Goal: Check status: Check status

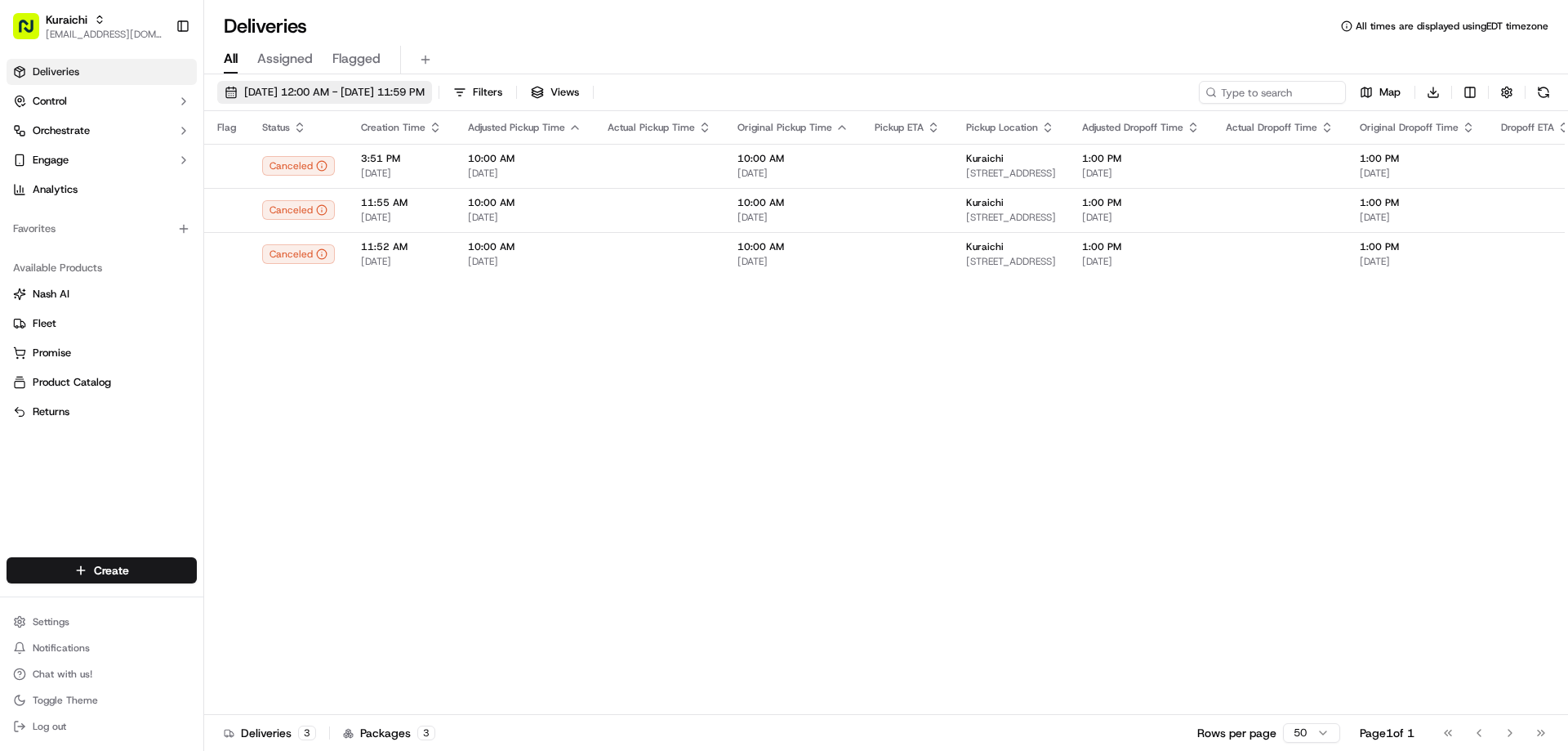
click at [425, 88] on span "[DATE] 12:00 AM - [DATE] 11:59 PM" at bounding box center [334, 92] width 180 height 15
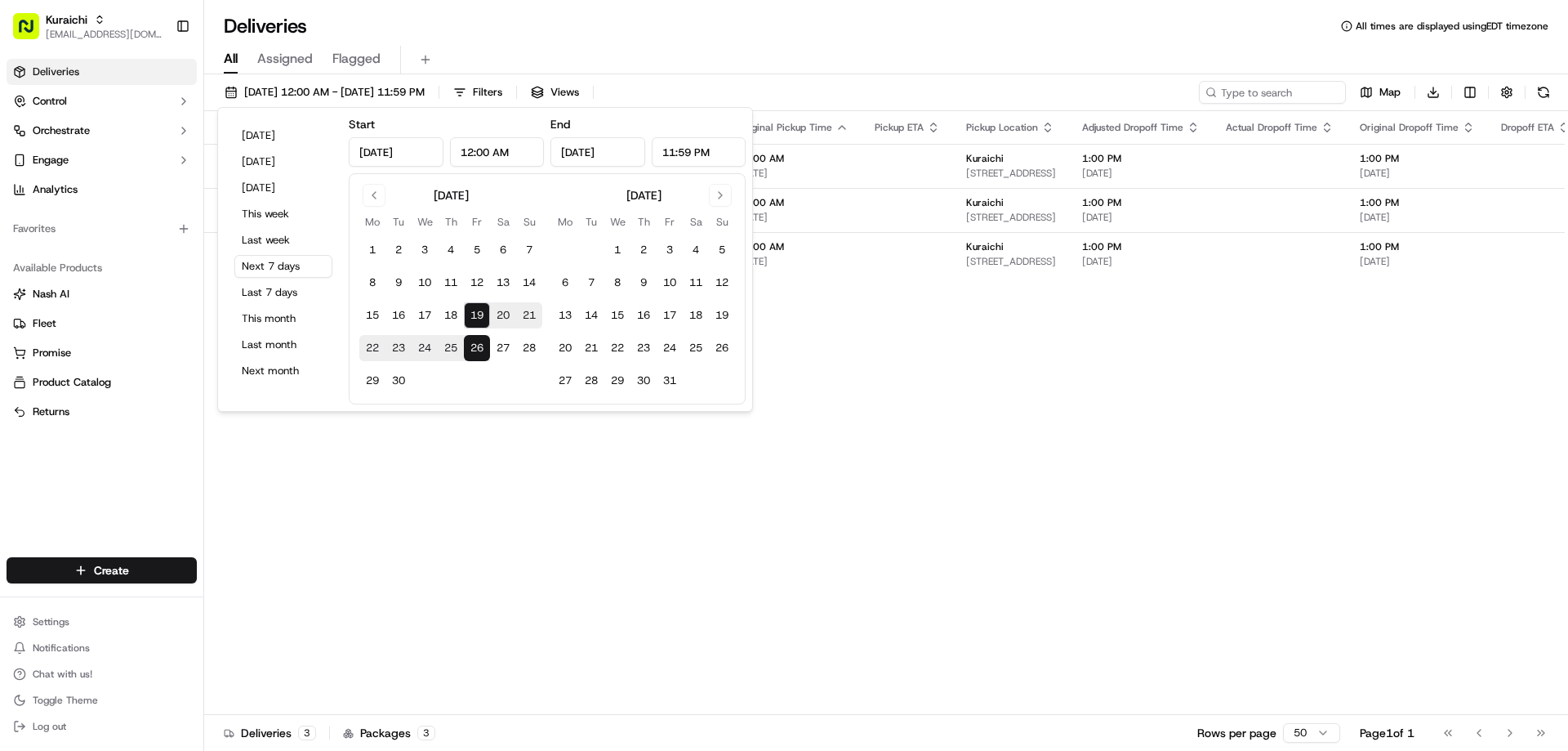
click at [482, 312] on button "19" at bounding box center [477, 315] width 27 height 27
type input "Sep 19, 2025"
click at [715, 44] on div "All Assigned Flagged" at bounding box center [886, 57] width 1364 height 35
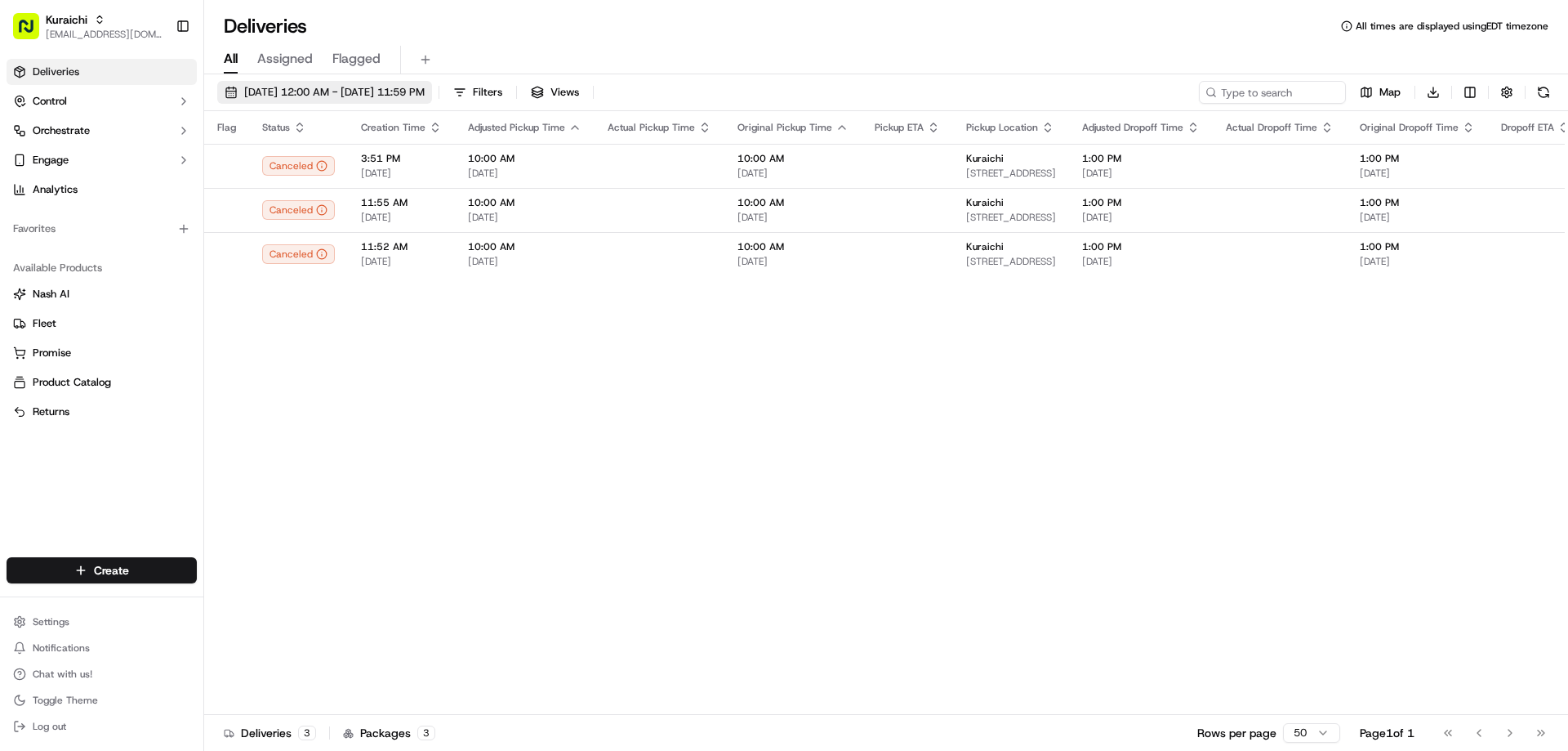
click at [411, 91] on span "09/19/2025 12:00 AM - 09/19/2025 11:59 PM" at bounding box center [334, 92] width 180 height 15
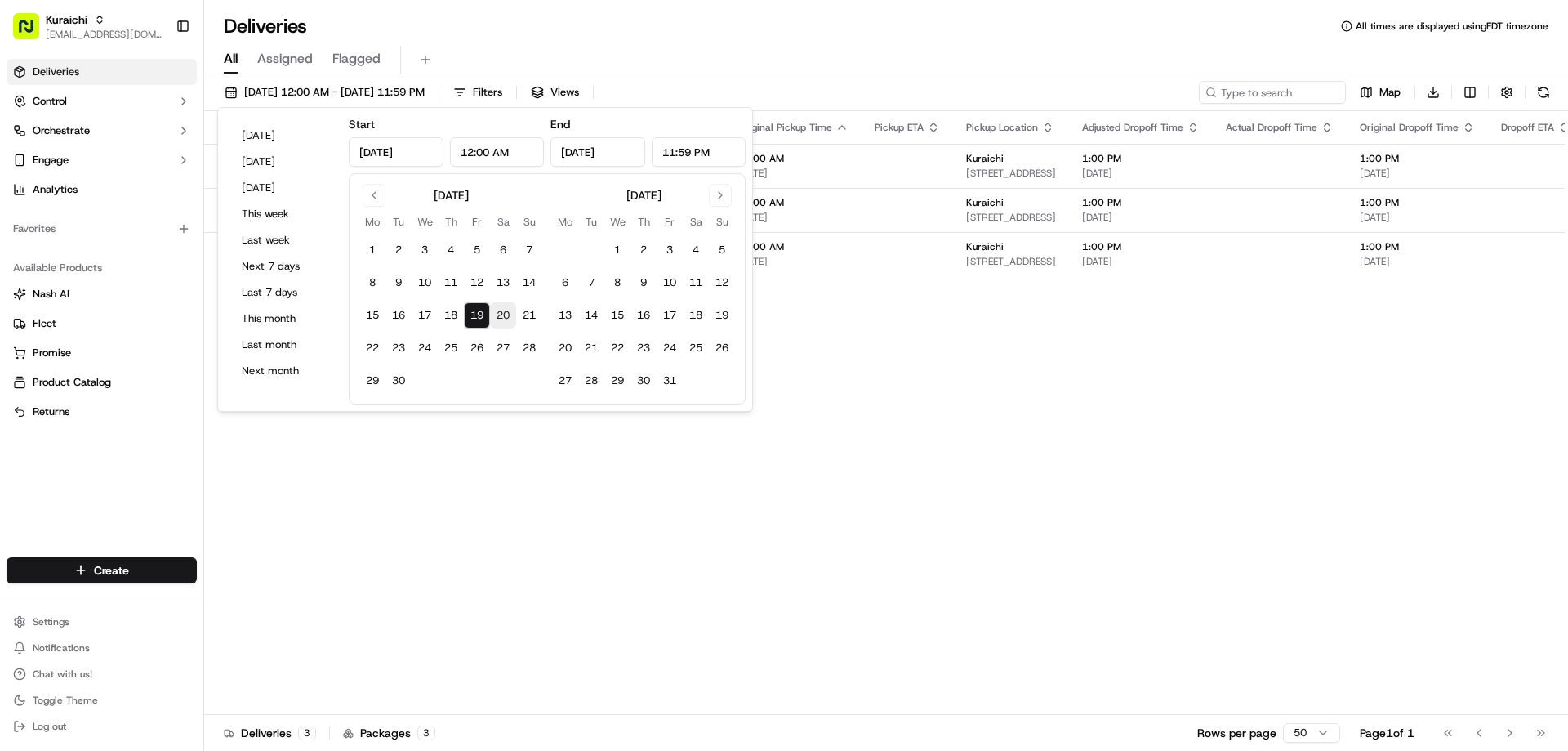
click at [508, 316] on button "20" at bounding box center [503, 315] width 27 height 27
type input "Sep 20, 2025"
click at [517, 469] on div "Flag Status Creation Time Adjusted Pickup Time Actual Pickup Time Original Pick…" at bounding box center [1141, 413] width 1875 height 603
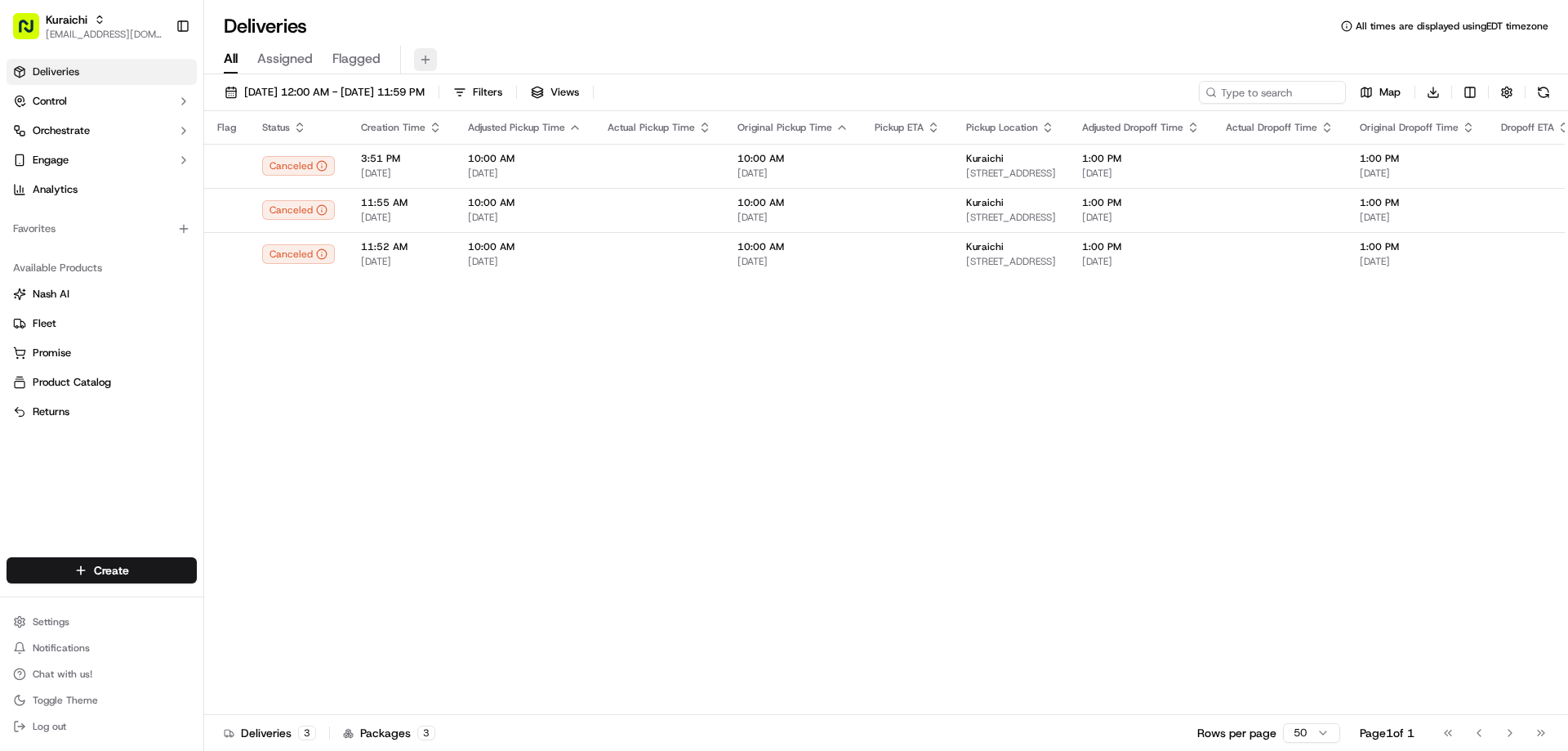
click at [422, 60] on button at bounding box center [425, 59] width 23 height 23
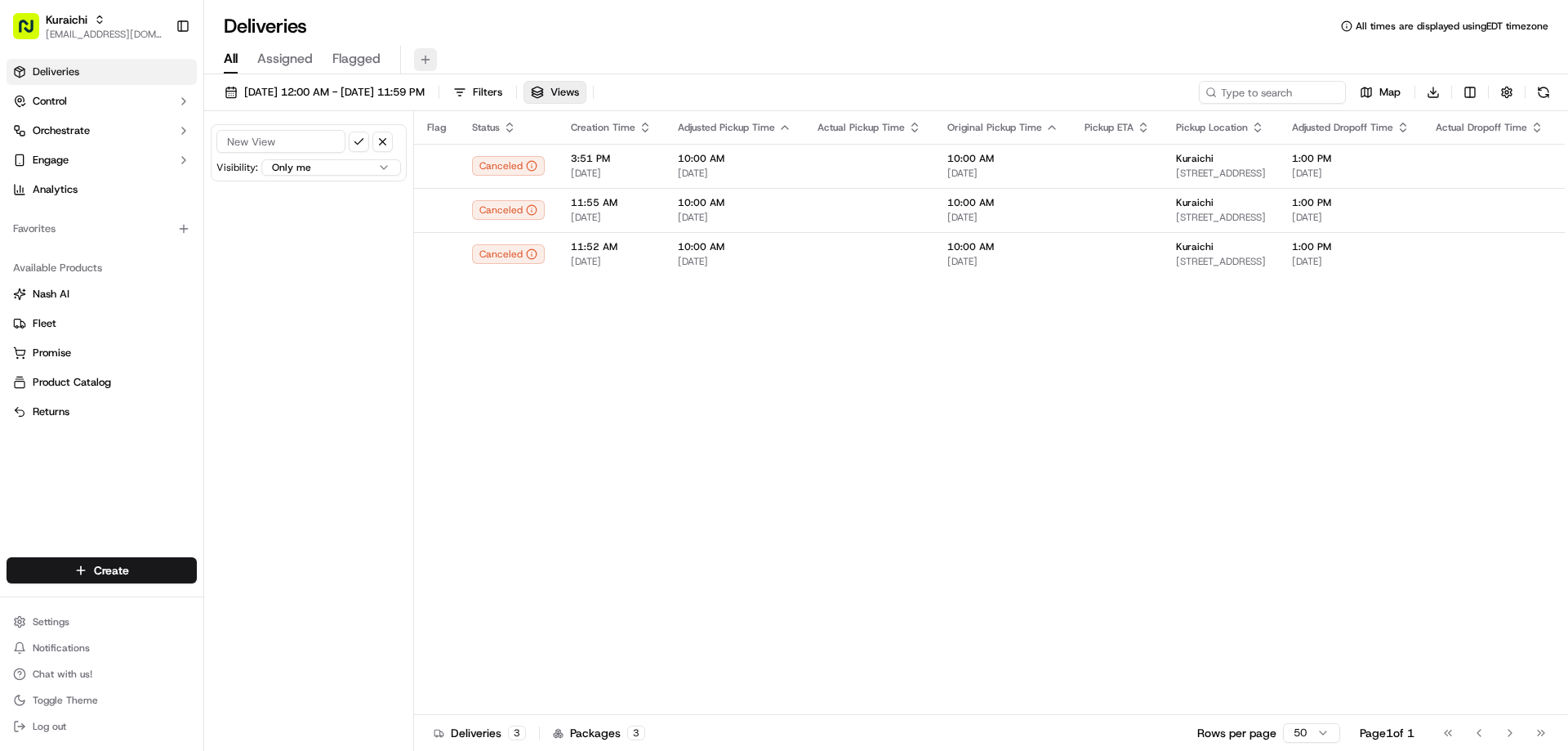
click at [422, 55] on button at bounding box center [425, 59] width 23 height 23
click at [380, 142] on button "button" at bounding box center [382, 141] width 21 height 21
click at [522, 37] on div "Deliveries All times are displayed using EDT timezone" at bounding box center [886, 26] width 1364 height 27
click at [80, 74] on link "Deliveries" at bounding box center [102, 72] width 190 height 27
click at [80, 674] on span "Chat with us!" at bounding box center [62, 673] width 59 height 13
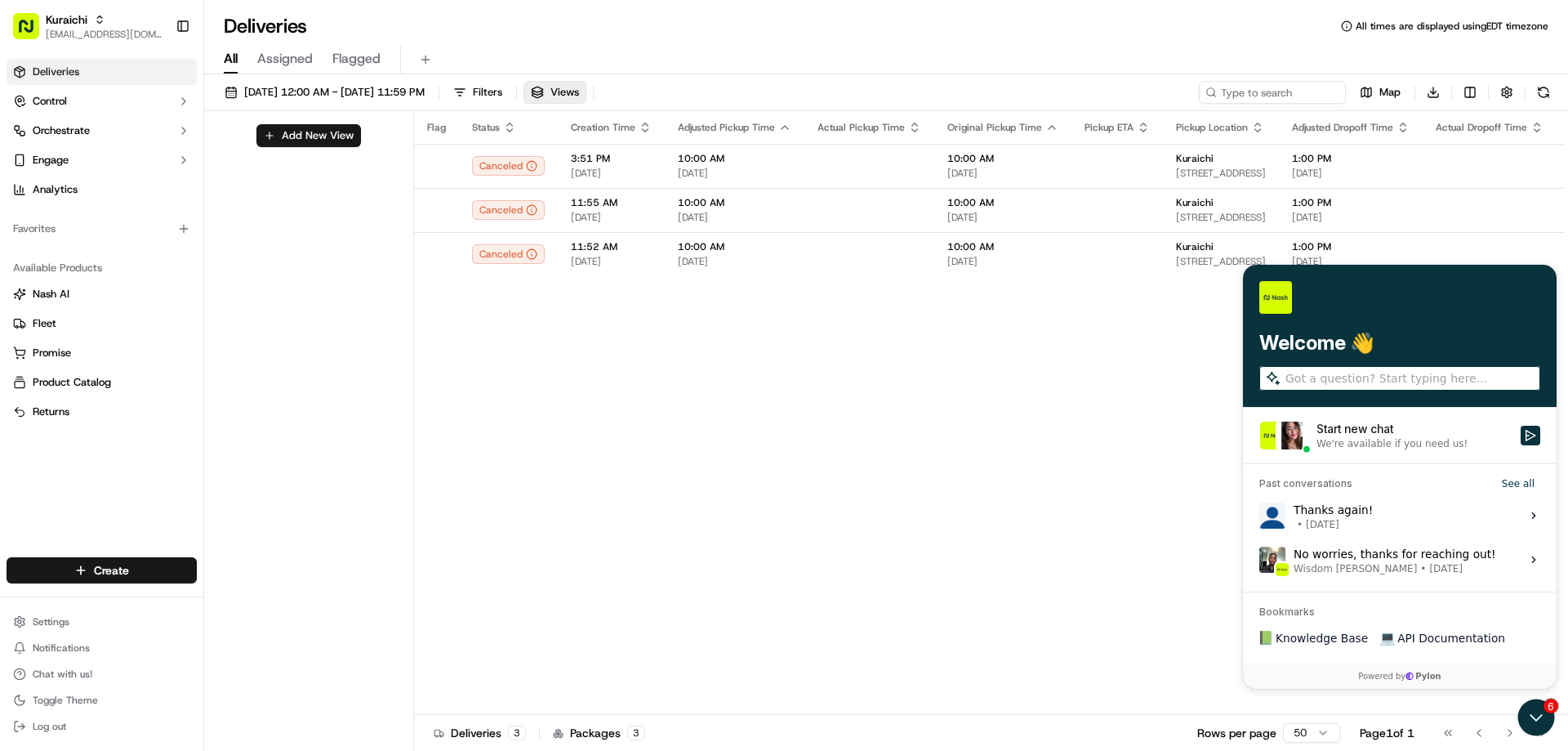
click at [1294, 371] on input "search" at bounding box center [1410, 377] width 251 height 17
click at [1243, 264] on div "Nash Support: We're Here 24/7" at bounding box center [1243, 264] width 0 height 0
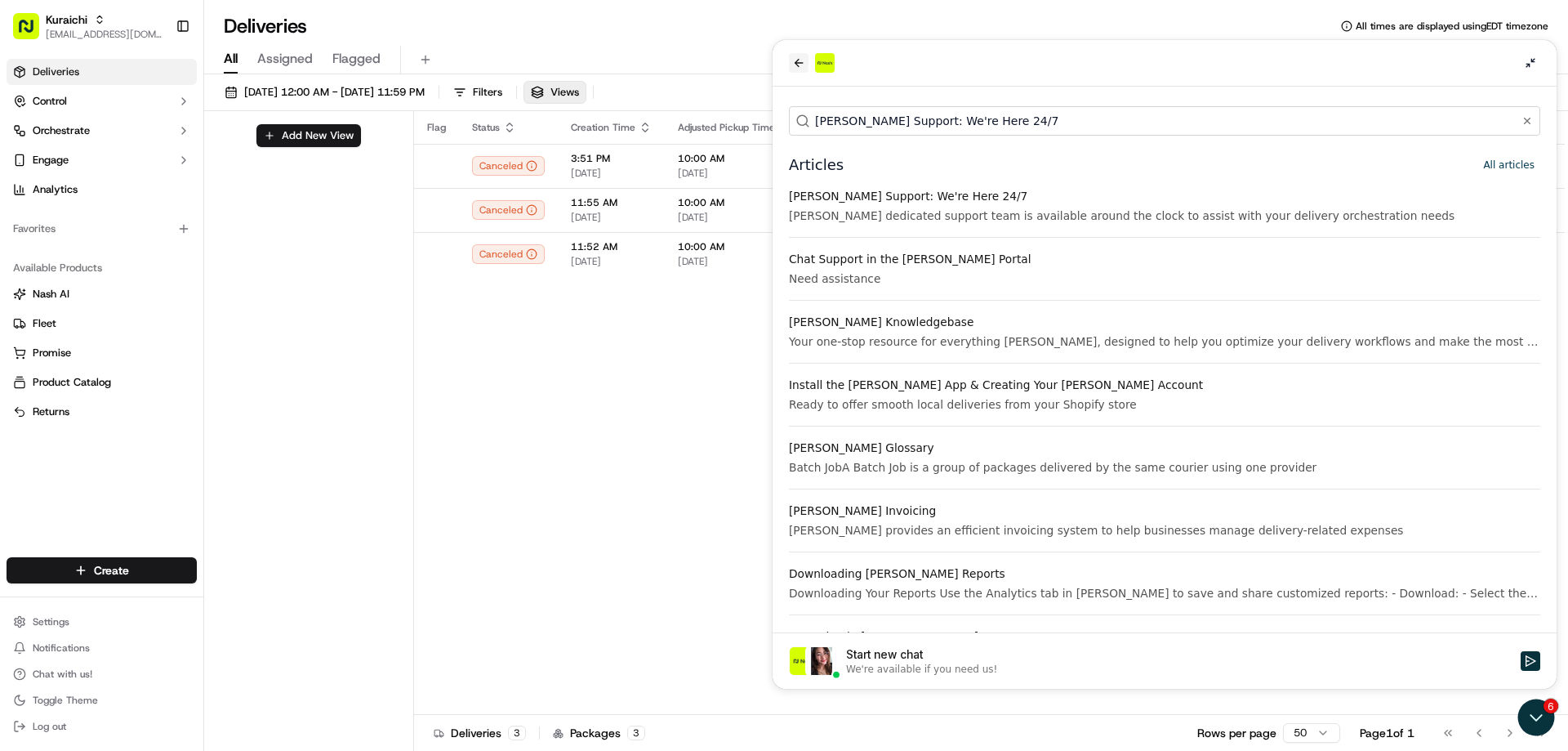
click at [803, 59] on icon "back" at bounding box center [798, 62] width 13 height 13
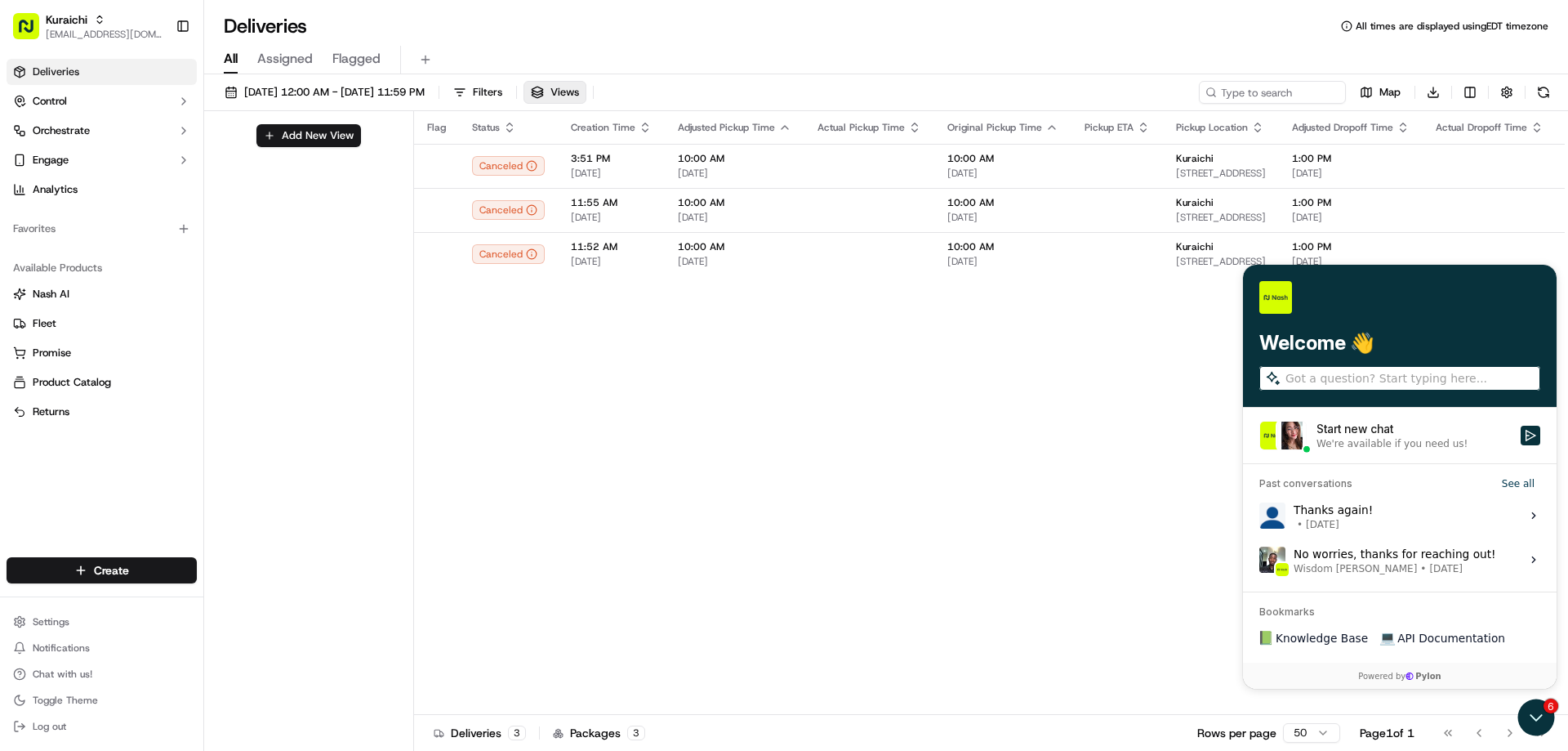
click at [1348, 377] on input "search" at bounding box center [1410, 377] width 251 height 17
paste input "This is Kuraichi. a liquor store in Brooklyn. We have the order should be deliv…"
type input "This is Kuraichi. a liquor store in Brooklyn. We have the order should be deliv…"
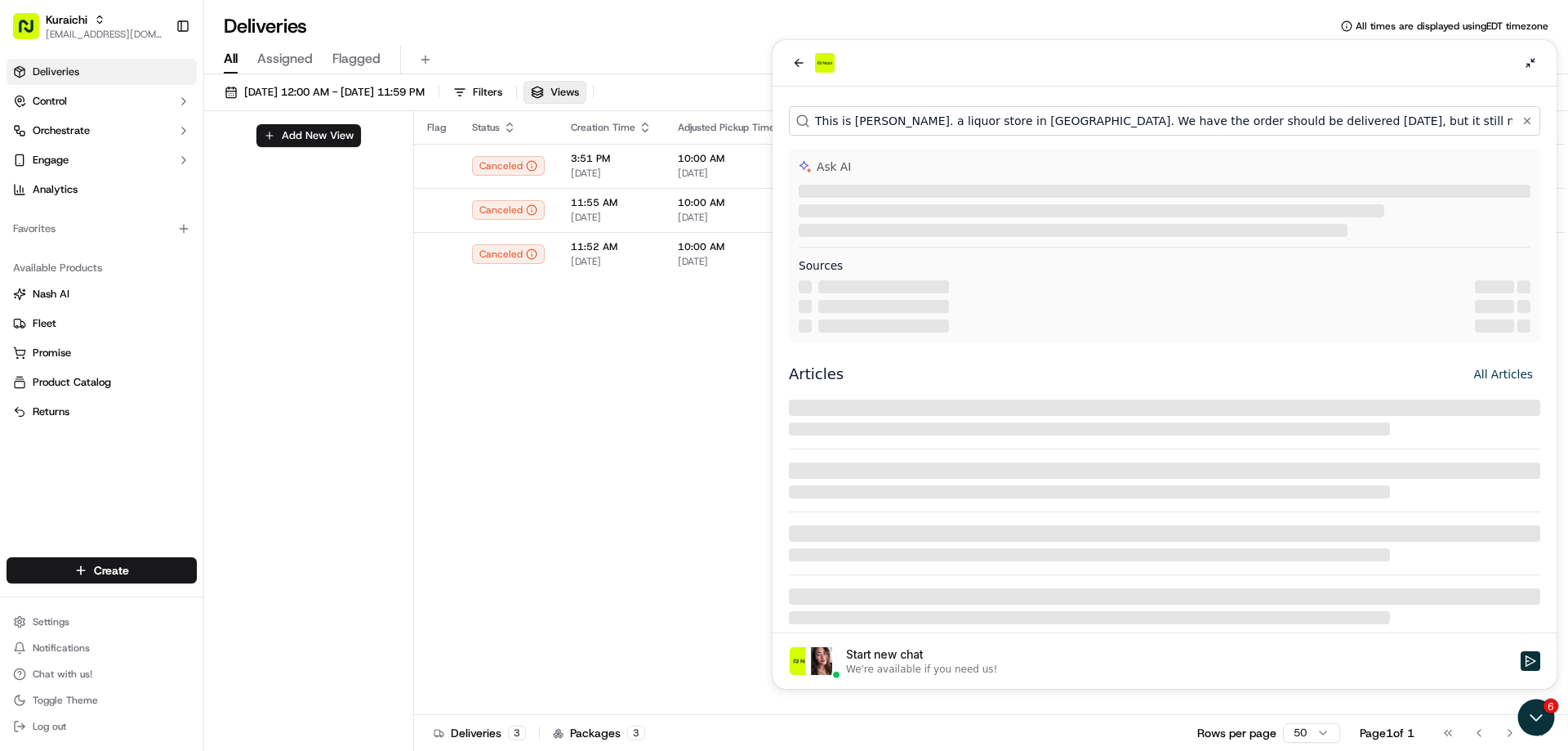
scroll to position [0, 575]
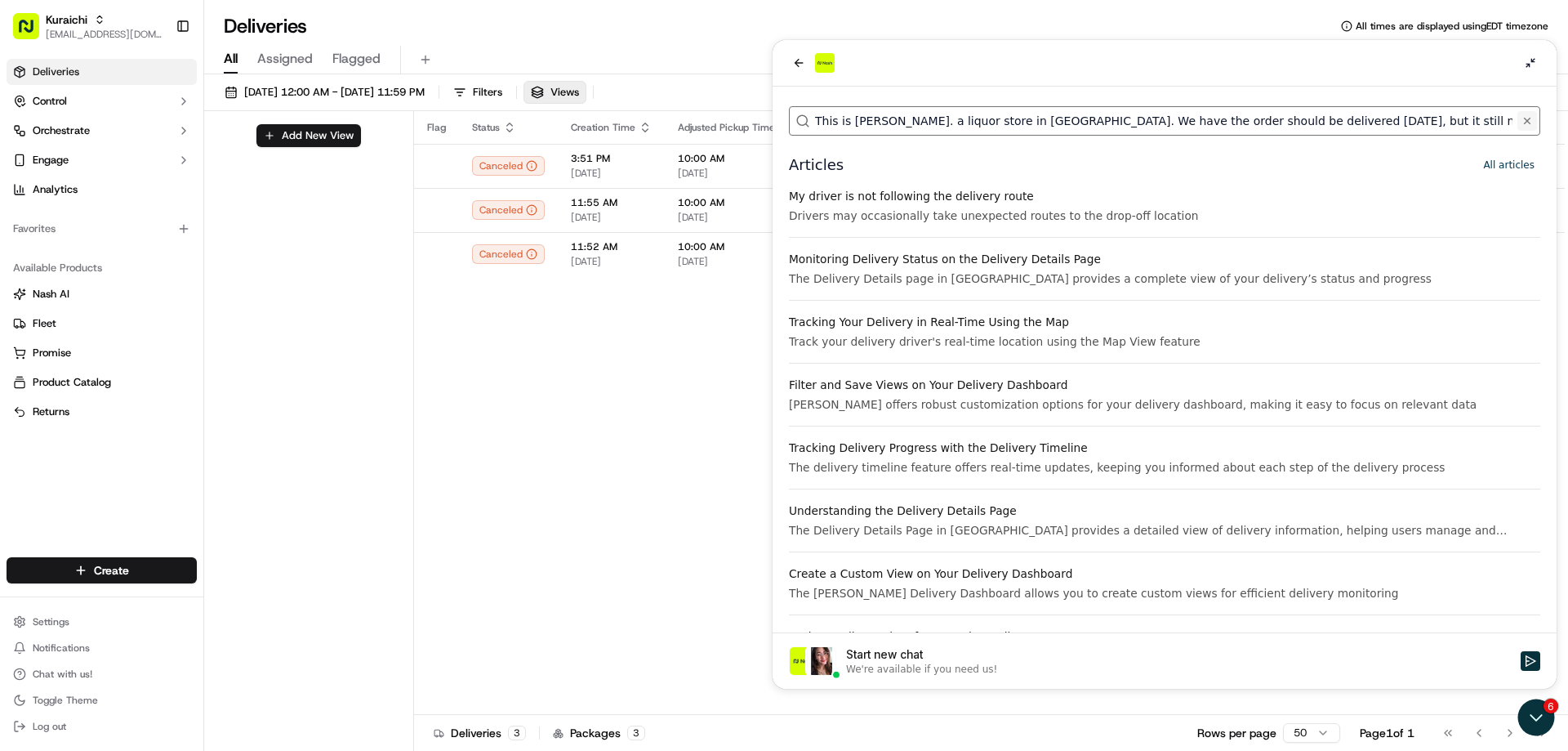
click at [1523, 119] on button "This is Kuraichi. a liquor store in Brooklyn. We have the order should be deliv…" at bounding box center [1528, 121] width 20 height 20
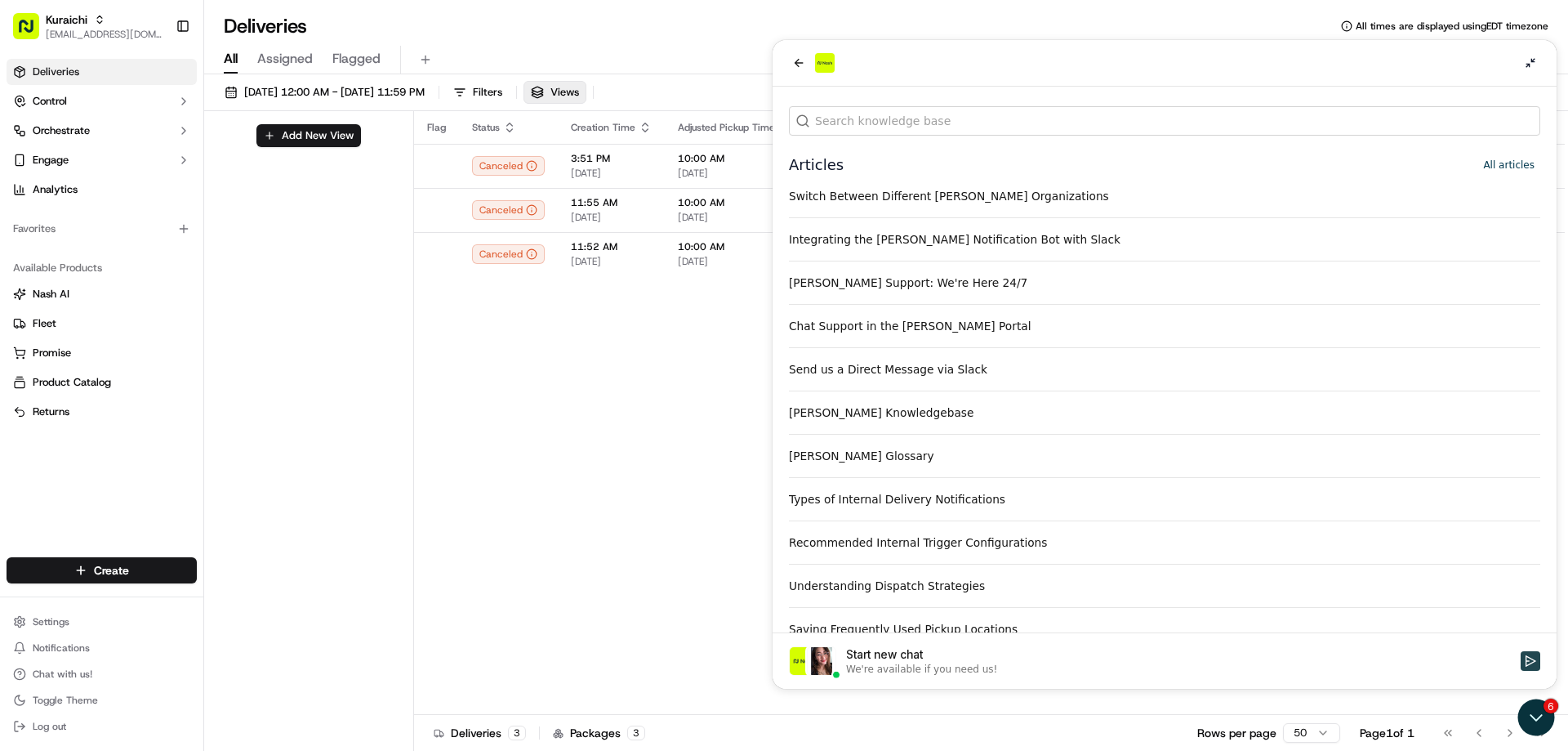
click at [1523, 660] on button "Start new chat We're available if you need us!" at bounding box center [1531, 660] width 20 height 20
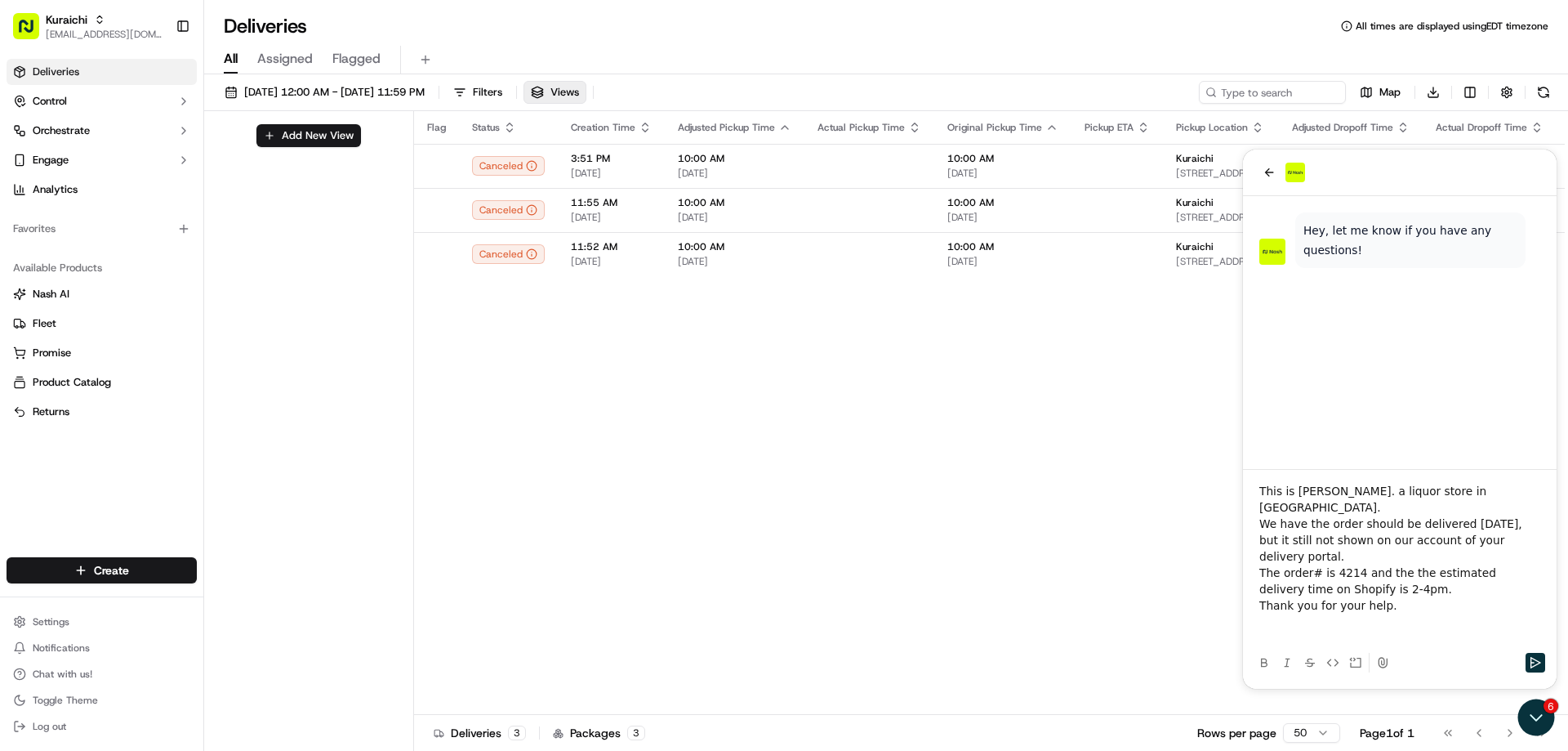
click at [1261, 515] on p "This is Kuraichi. a liquor store in Brooklyn." at bounding box center [1399, 499] width 281 height 33
click at [1408, 614] on p at bounding box center [1399, 629] width 281 height 33
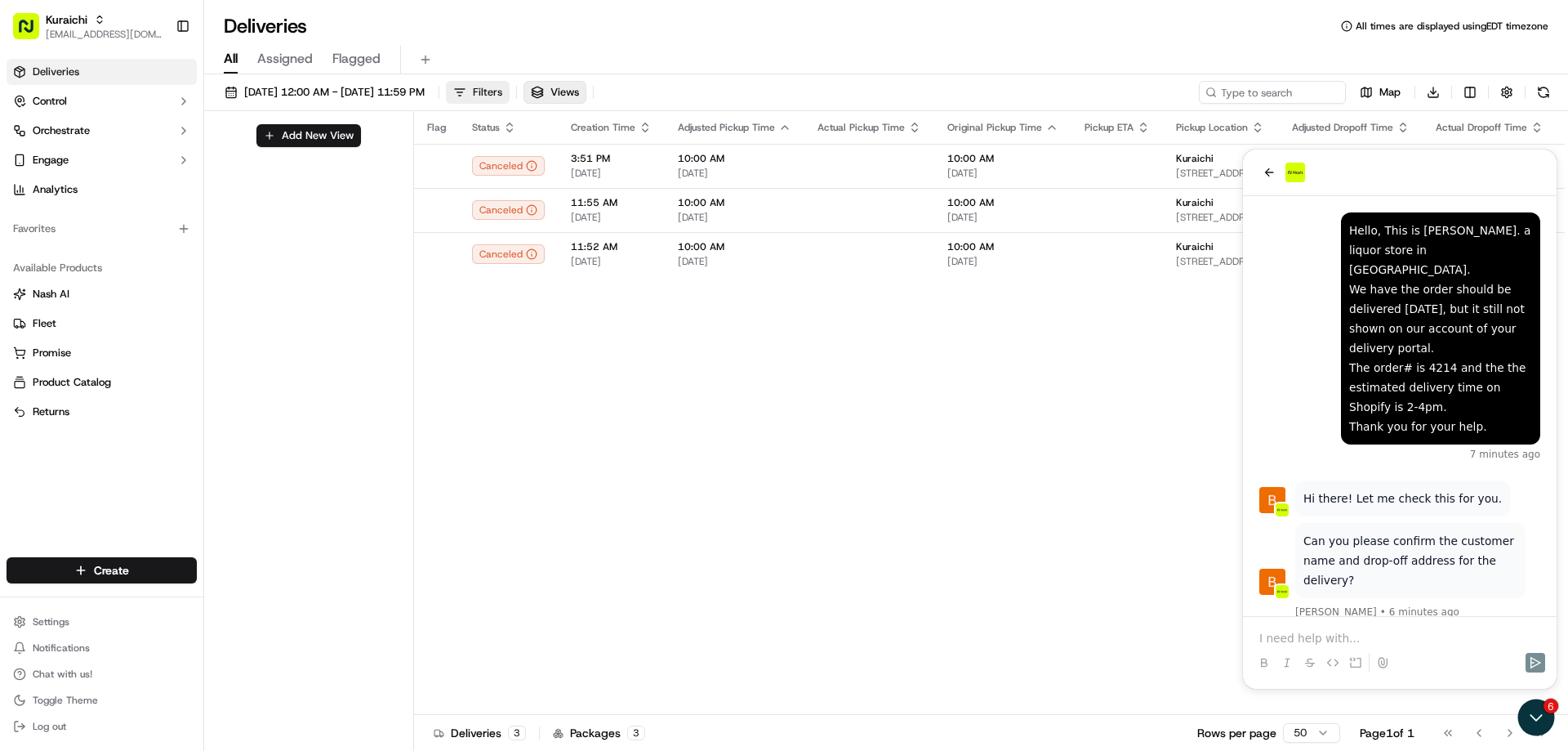
scroll to position [2, 0]
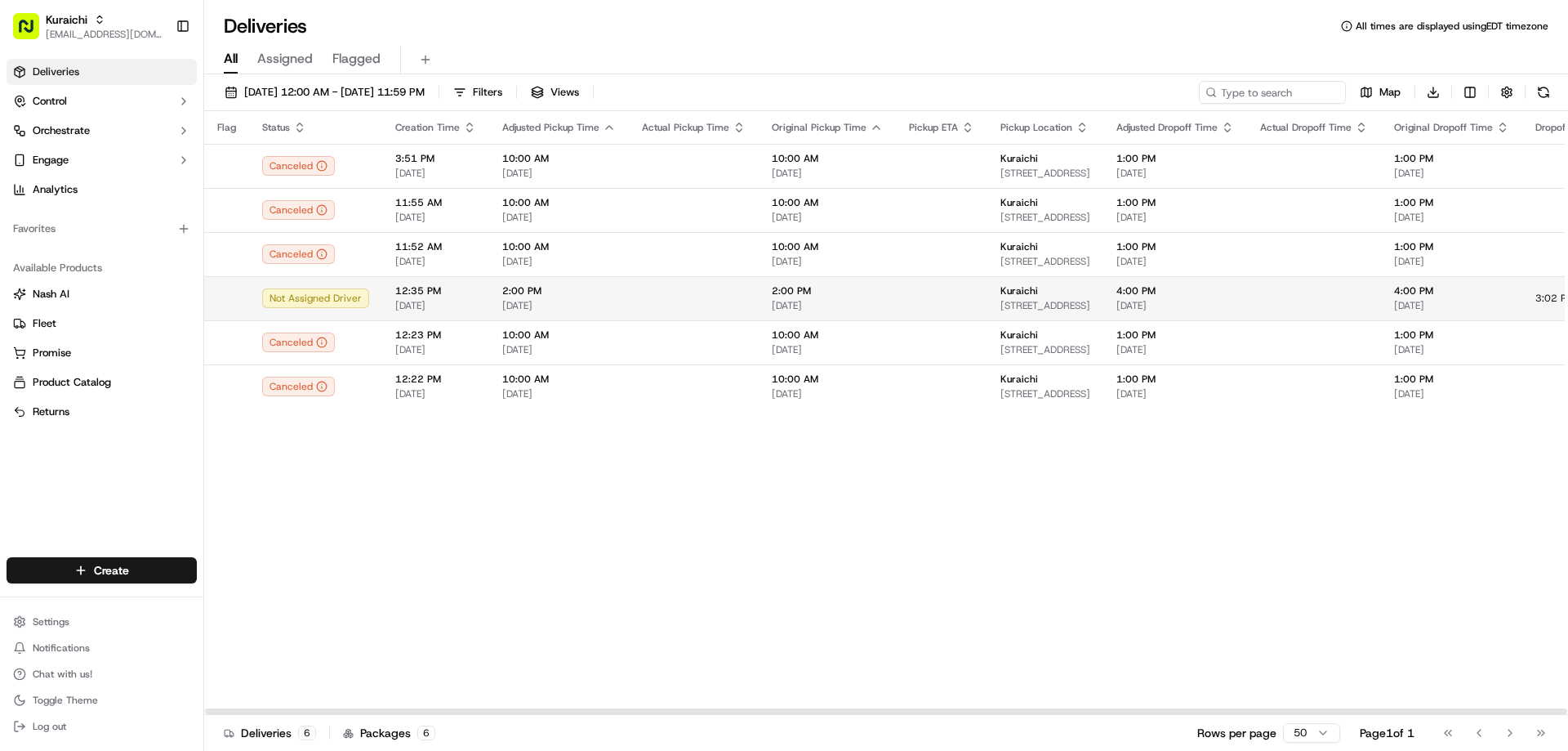
click at [310, 300] on div "Not Assigned Driver" at bounding box center [315, 299] width 107 height 20
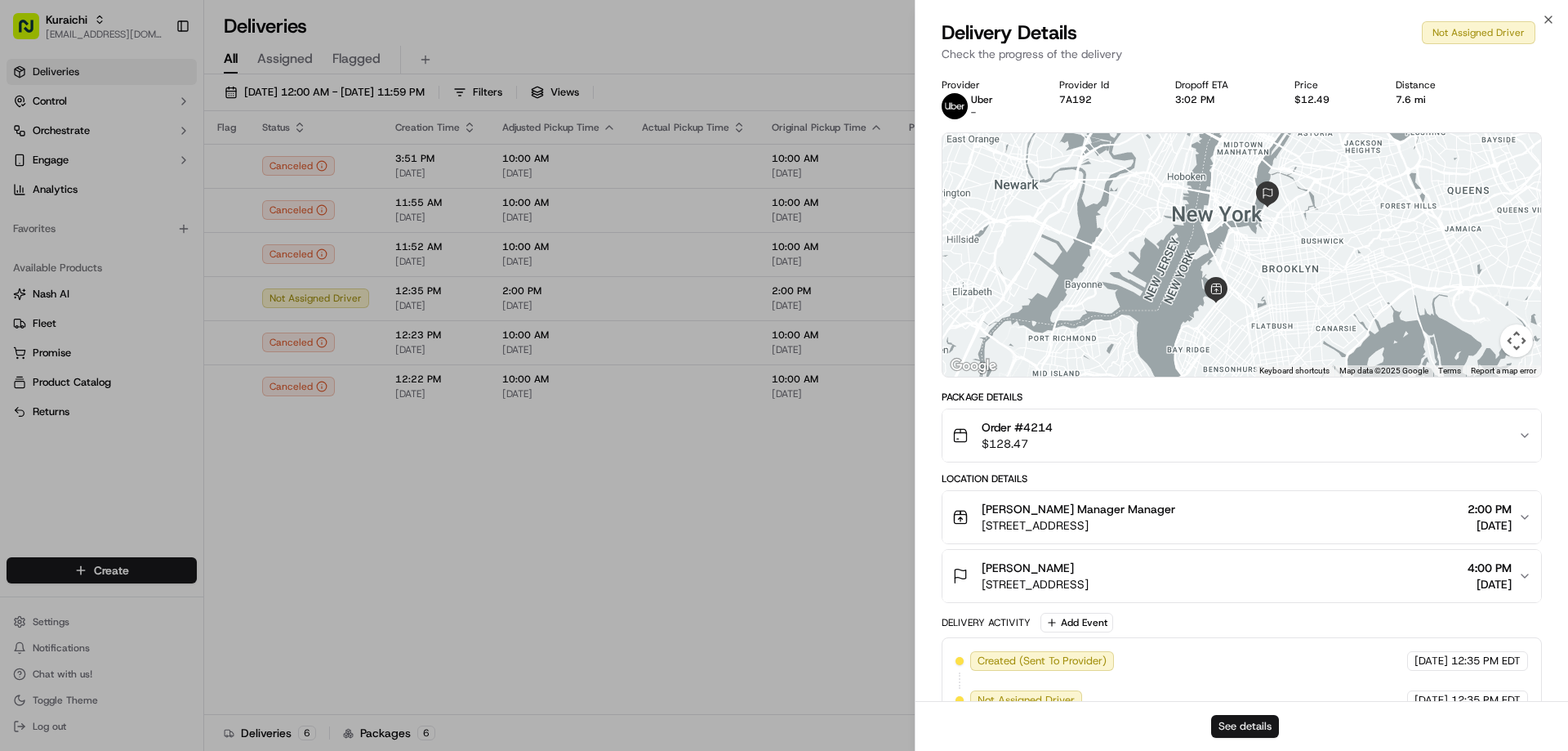
click at [1253, 726] on button "See details" at bounding box center [1245, 725] width 68 height 23
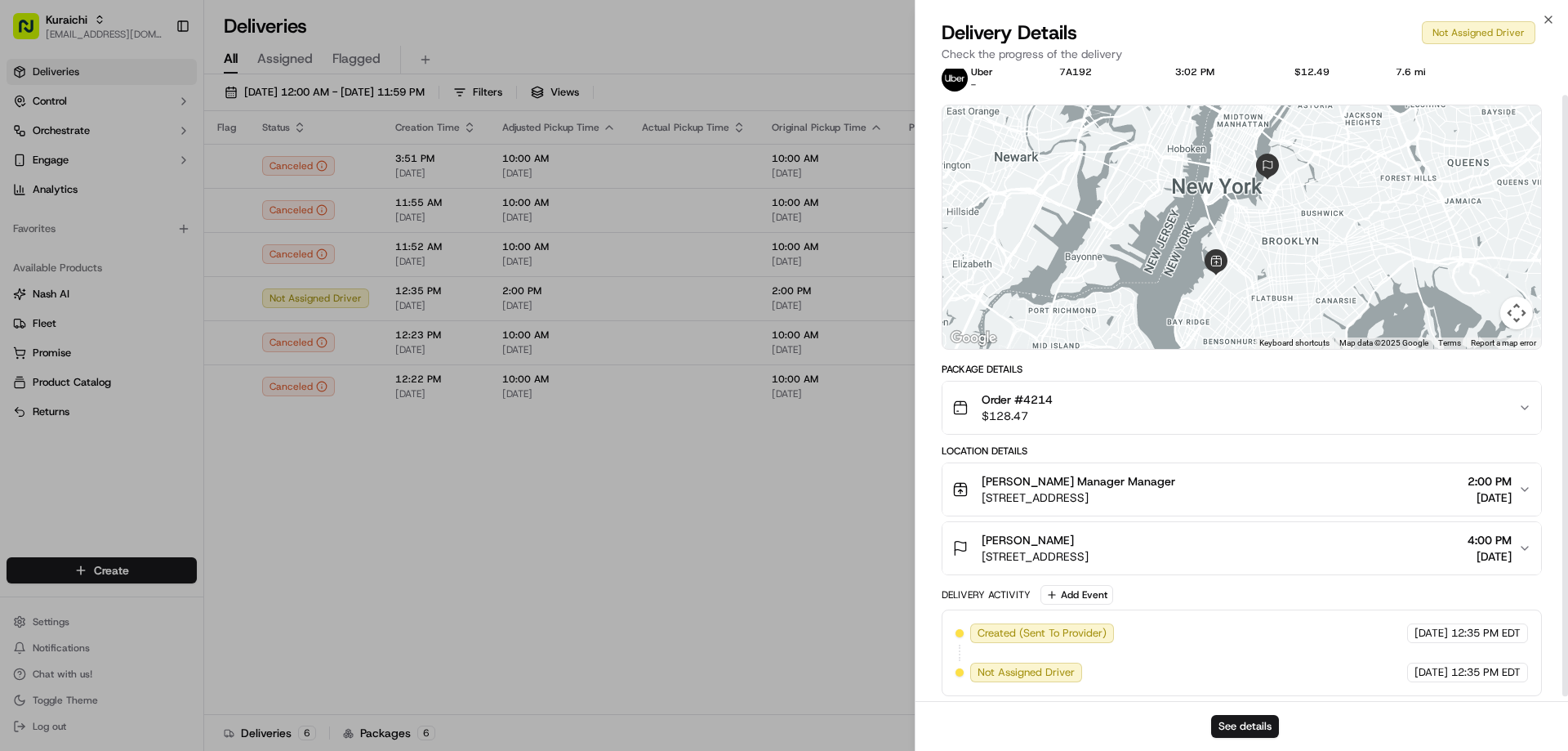
scroll to position [33, 0]
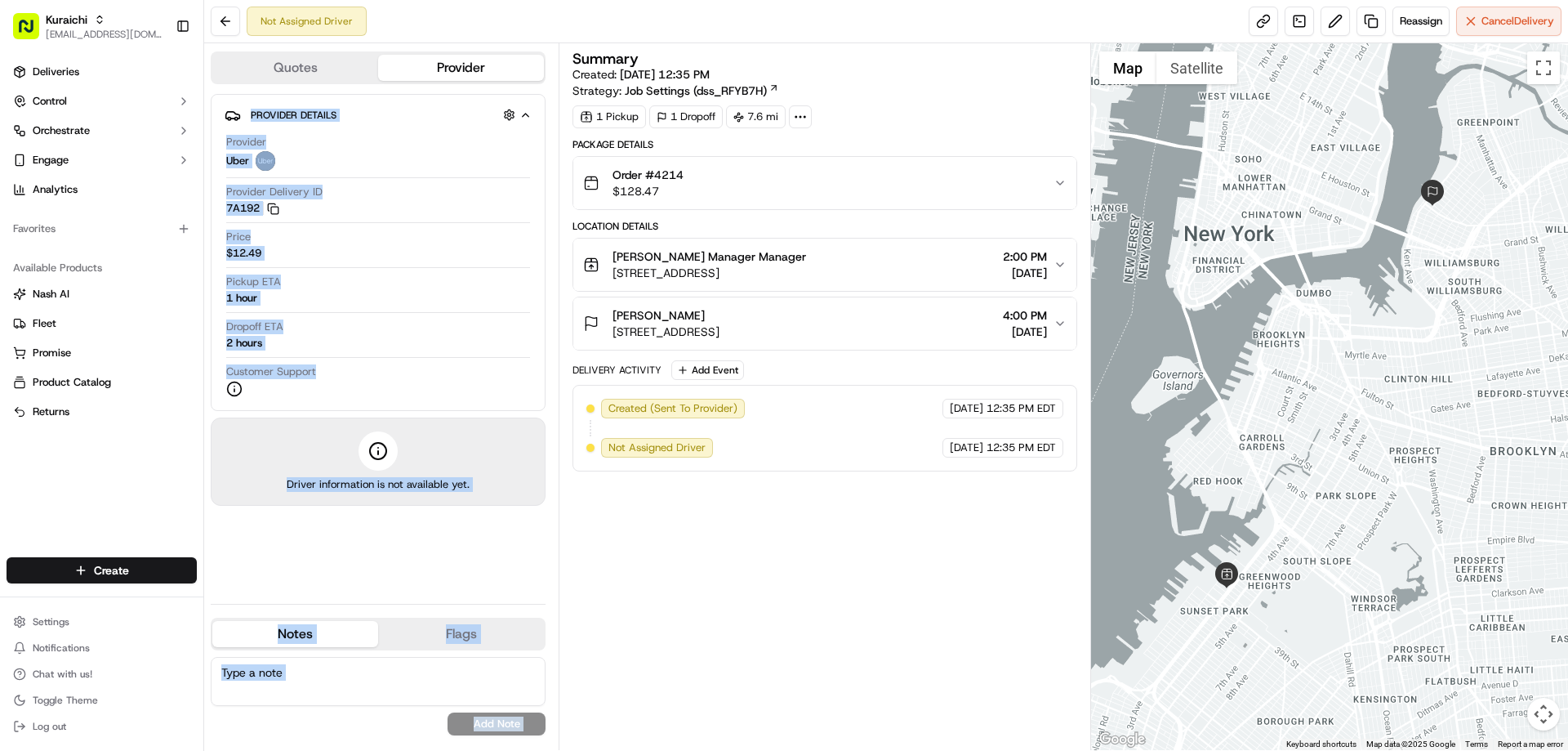
drag, startPoint x: 263, startPoint y: 551, endPoint x: 665, endPoint y: 564, distance: 402.2
click at [665, 564] on div "Quotes Provider Provider Details Hidden ( 2 ) Provider Uber Provider Delivery I…" at bounding box center [648, 396] width 887 height 707
click at [665, 574] on div "Summary Created: 09/19/2025 12:35 PM Strategy: Job Settings (dss_RFYB7H) 1 Pick…" at bounding box center [824, 396] width 504 height 690
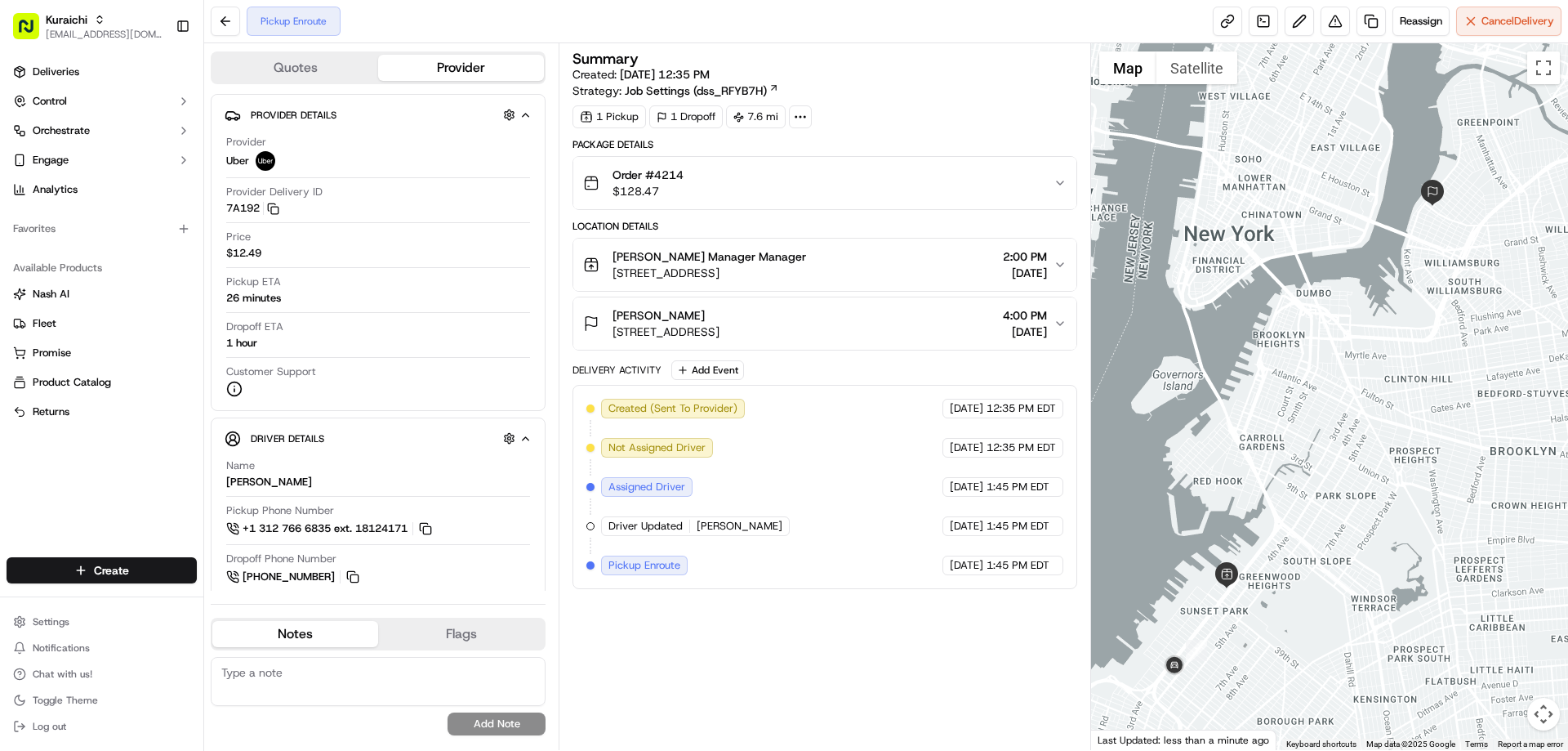
click at [971, 109] on div "1 Pickup 1 Dropoff 7.6 mi" at bounding box center [824, 116] width 504 height 23
click at [842, 623] on div "Summary Created: 09/19/2025 12:35 PM Strategy: Job Settings (dss_RFYB7H) 1 Pick…" at bounding box center [824, 396] width 504 height 690
click at [668, 679] on div "Summary Created: 09/19/2025 12:35 PM Strategy: Job Settings (dss_RFYB7H) 1 Pick…" at bounding box center [824, 396] width 504 height 690
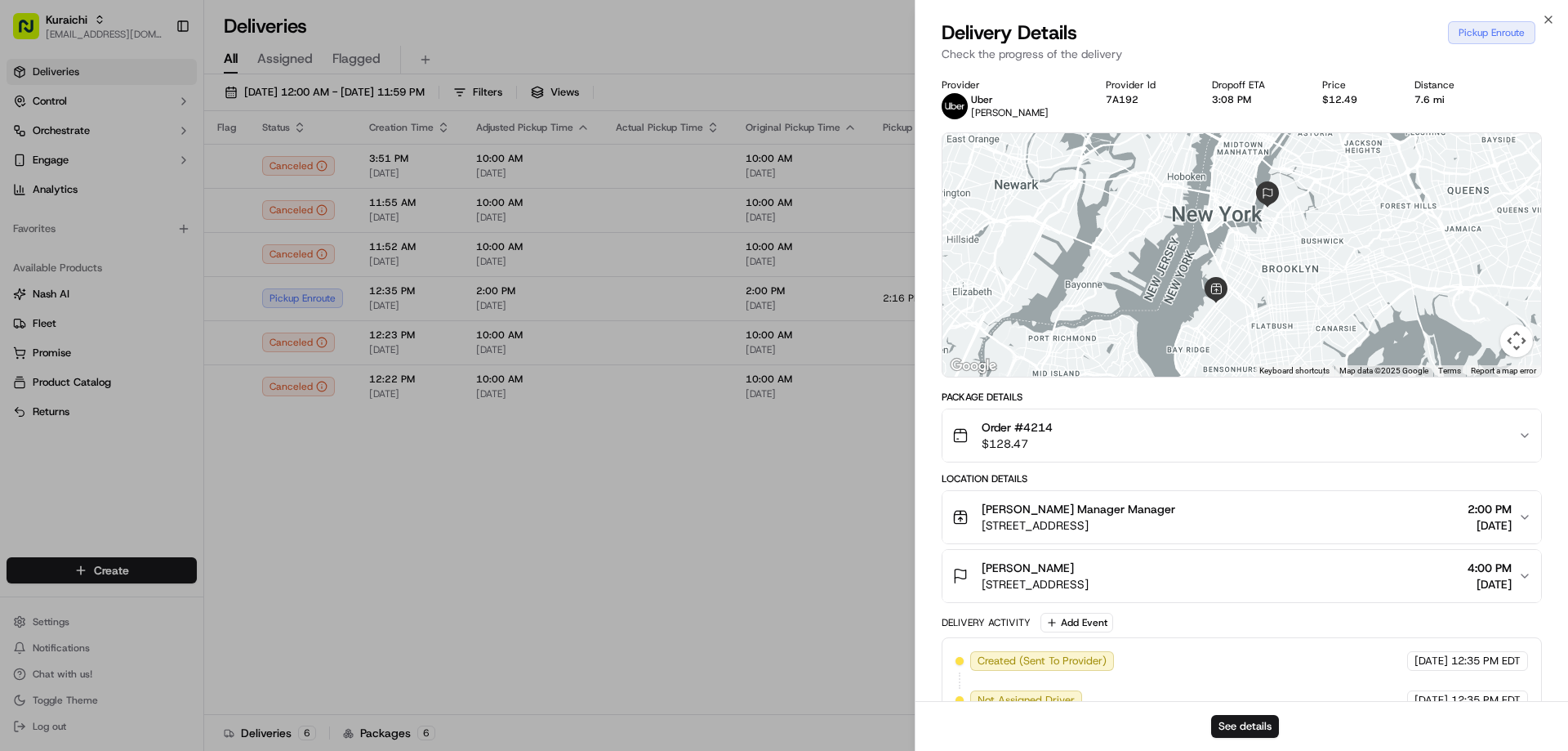
scroll to position [33, 0]
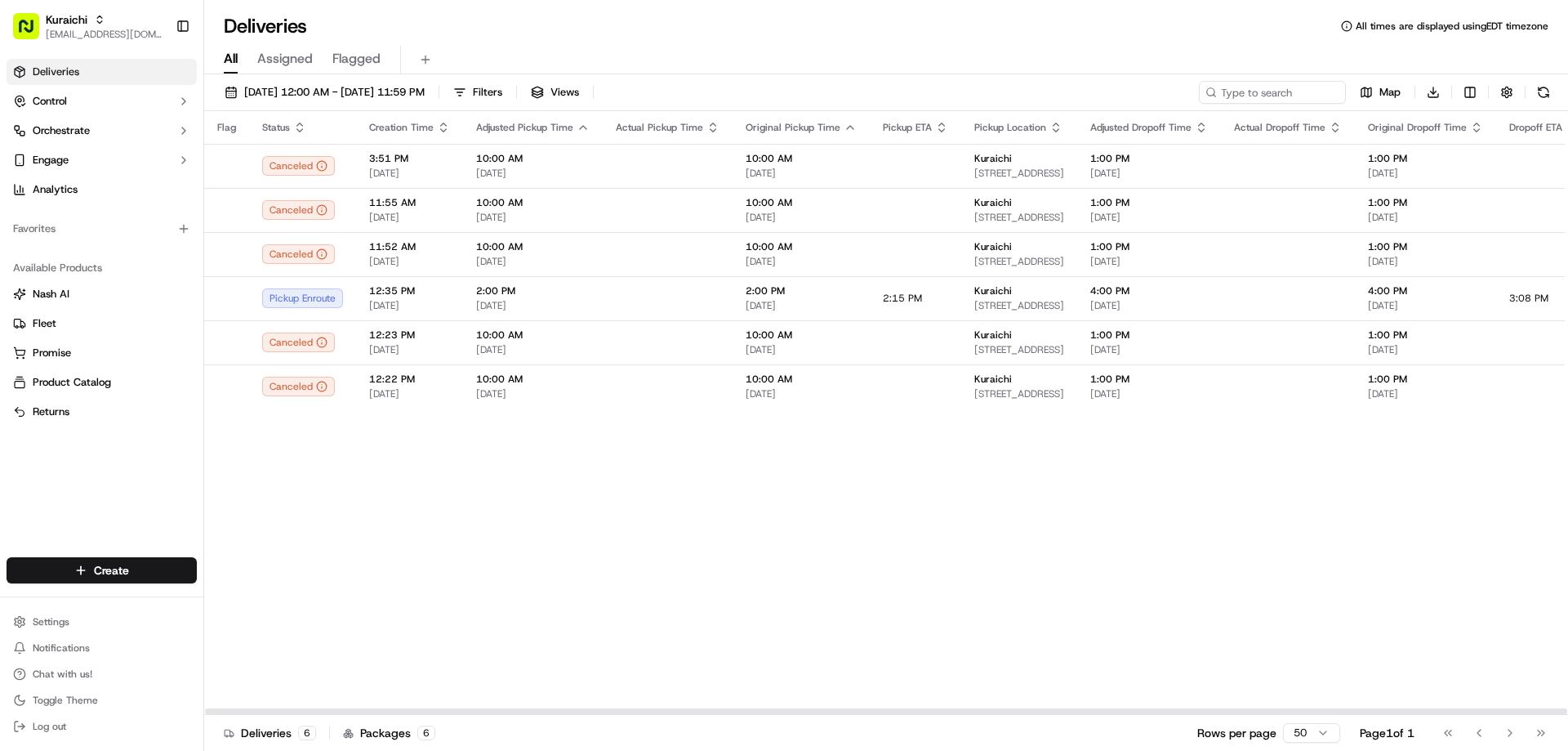
click at [818, 46] on div "All Assigned Flagged" at bounding box center [886, 59] width 1364 height 29
